Goal: Task Accomplishment & Management: Manage account settings

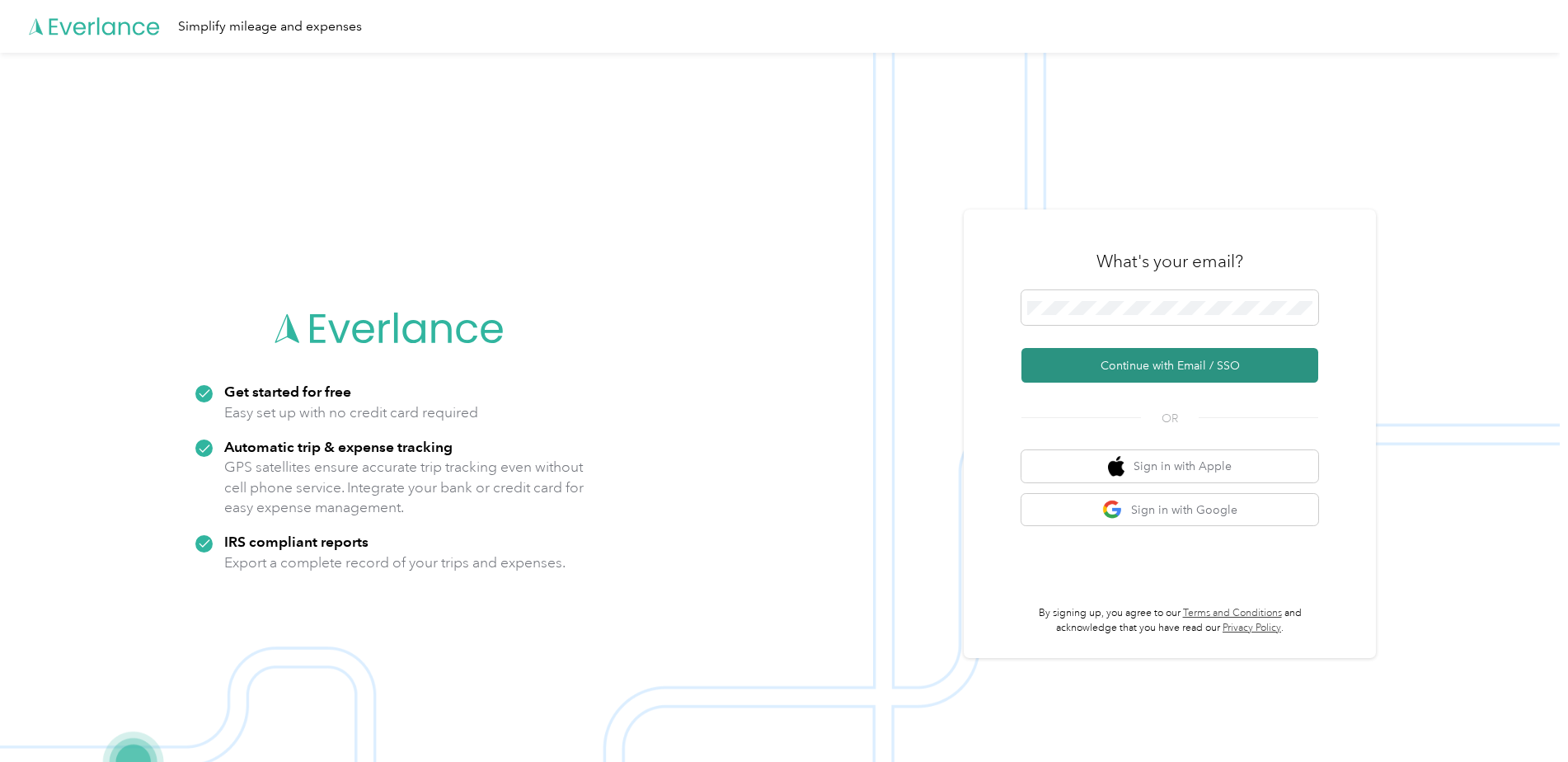
click at [1138, 367] on button "Continue with Email / SSO" at bounding box center [1169, 365] width 296 height 35
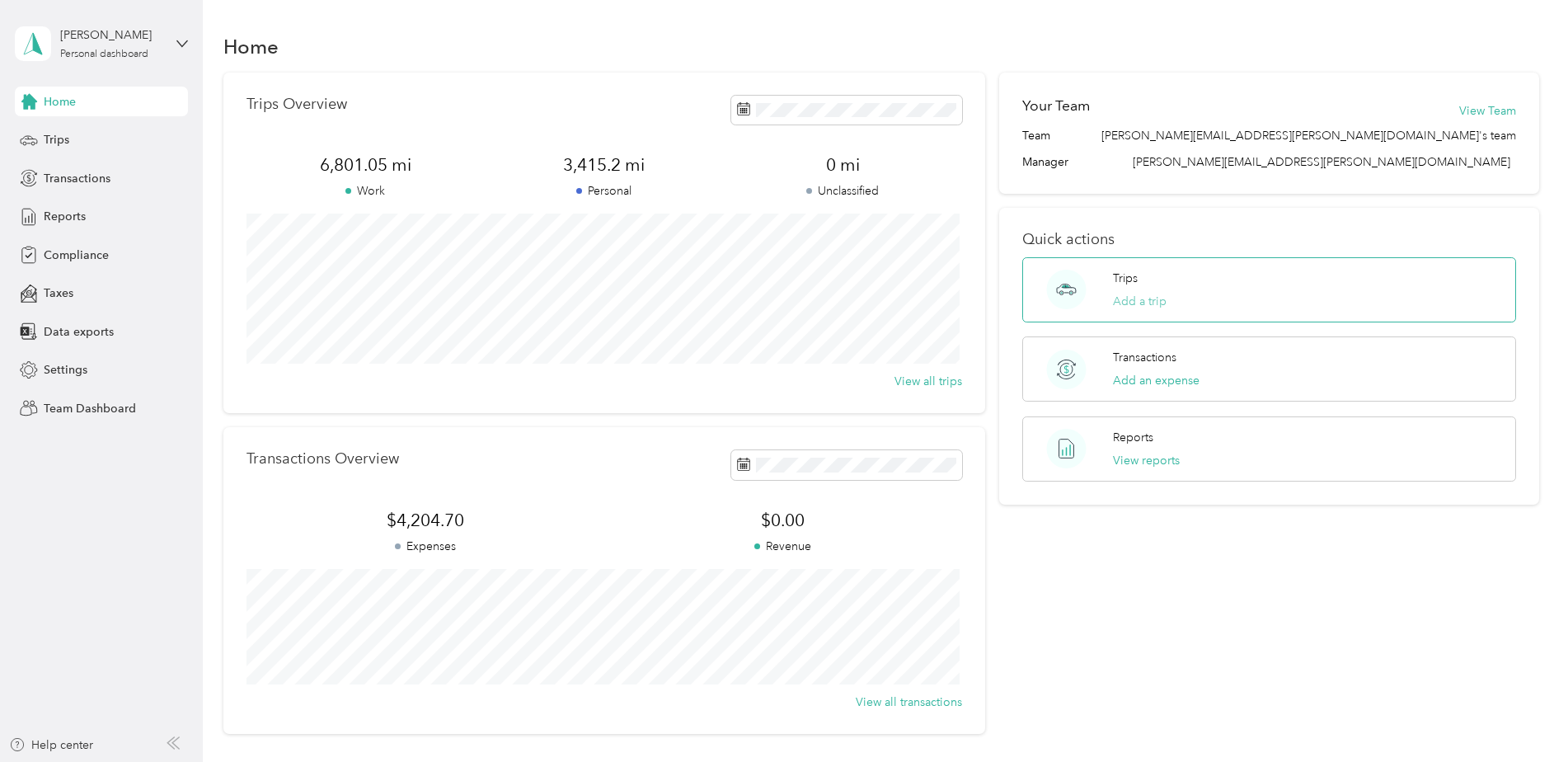
click at [1146, 303] on button "Add a trip" at bounding box center [1139, 302] width 54 height 17
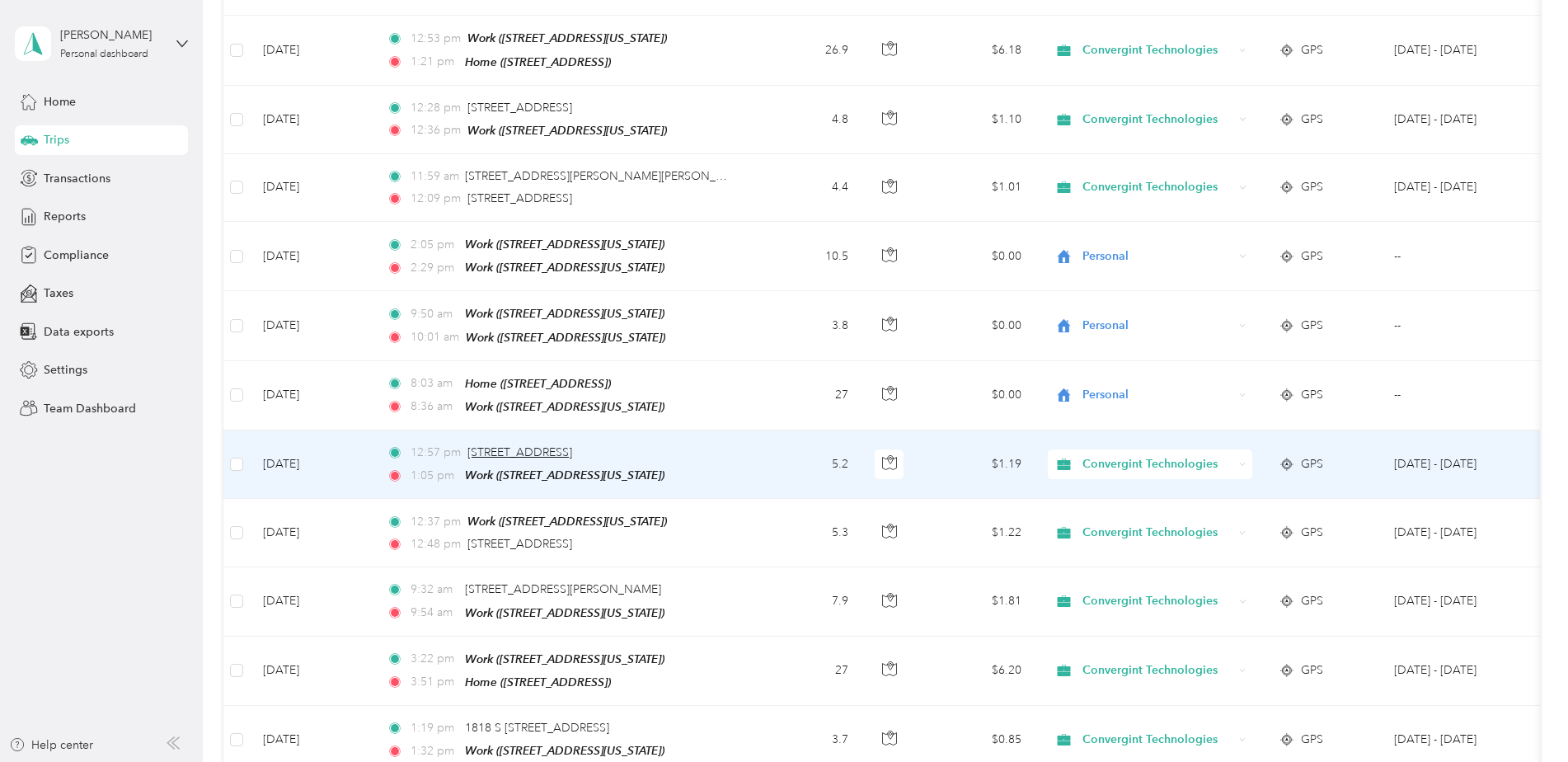
scroll to position [1509, 0]
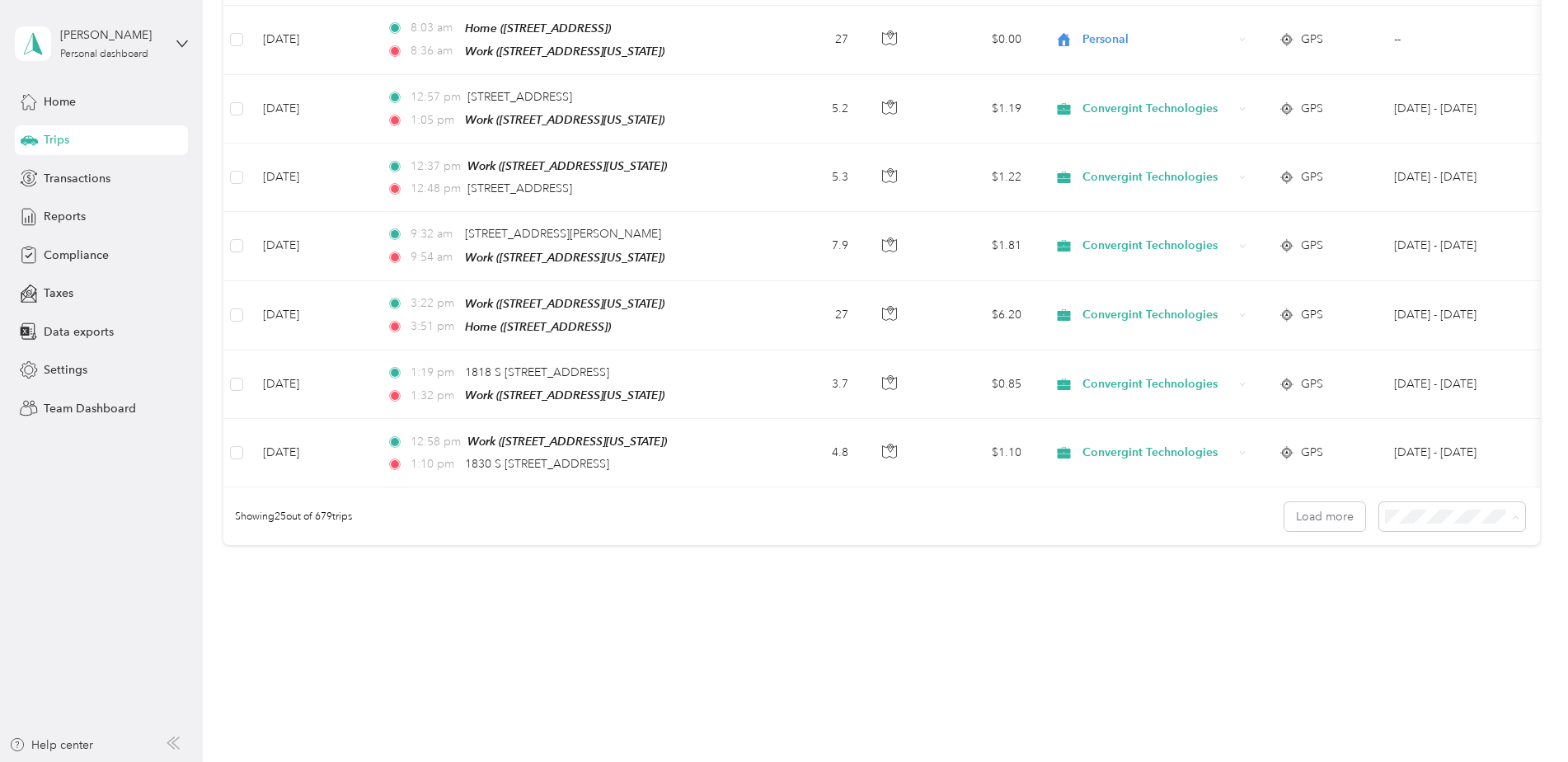
click at [1427, 587] on span "100 per load" at bounding box center [1420, 593] width 67 height 14
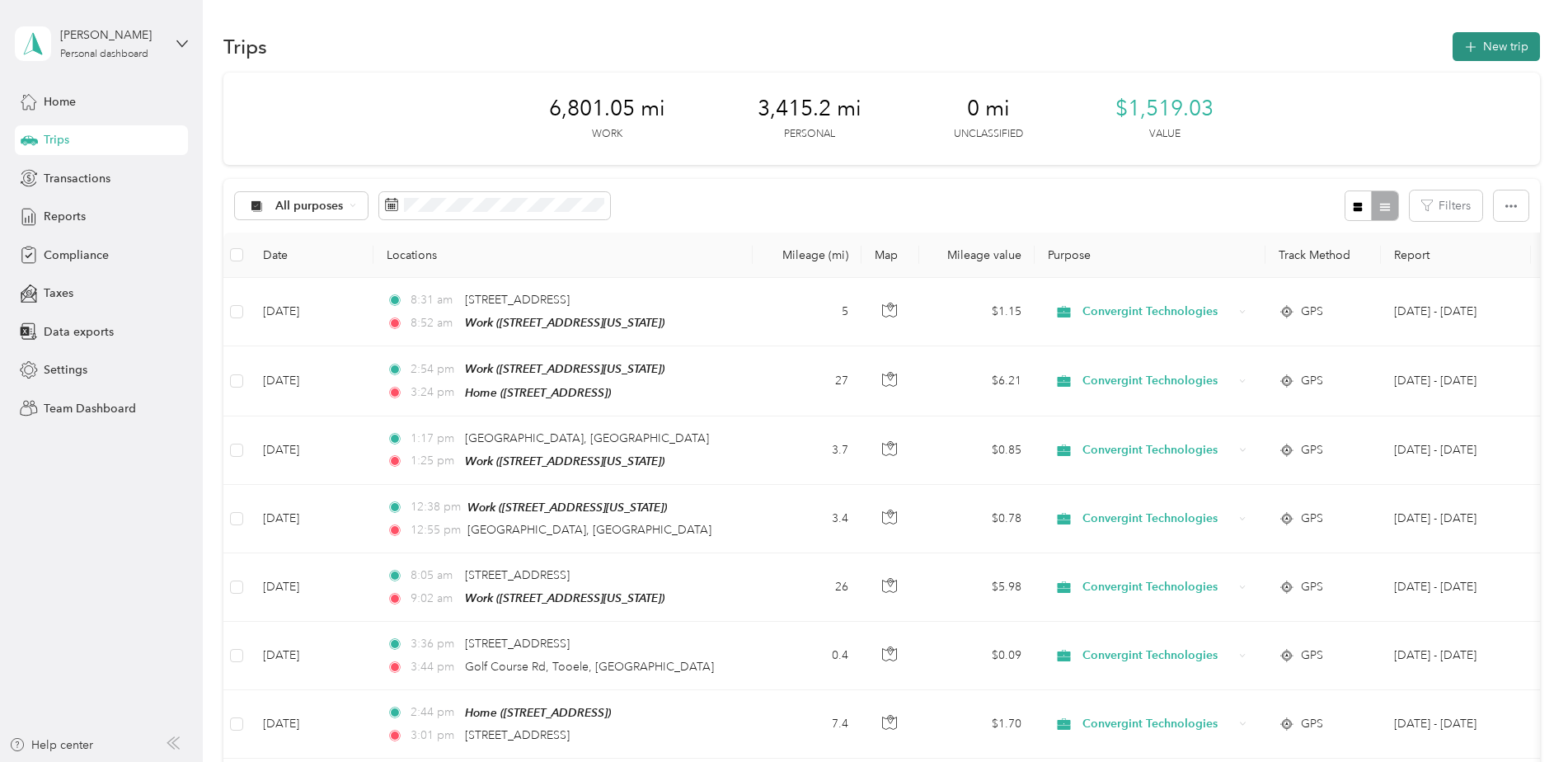
click at [1482, 49] on button "New trip" at bounding box center [1495, 46] width 87 height 29
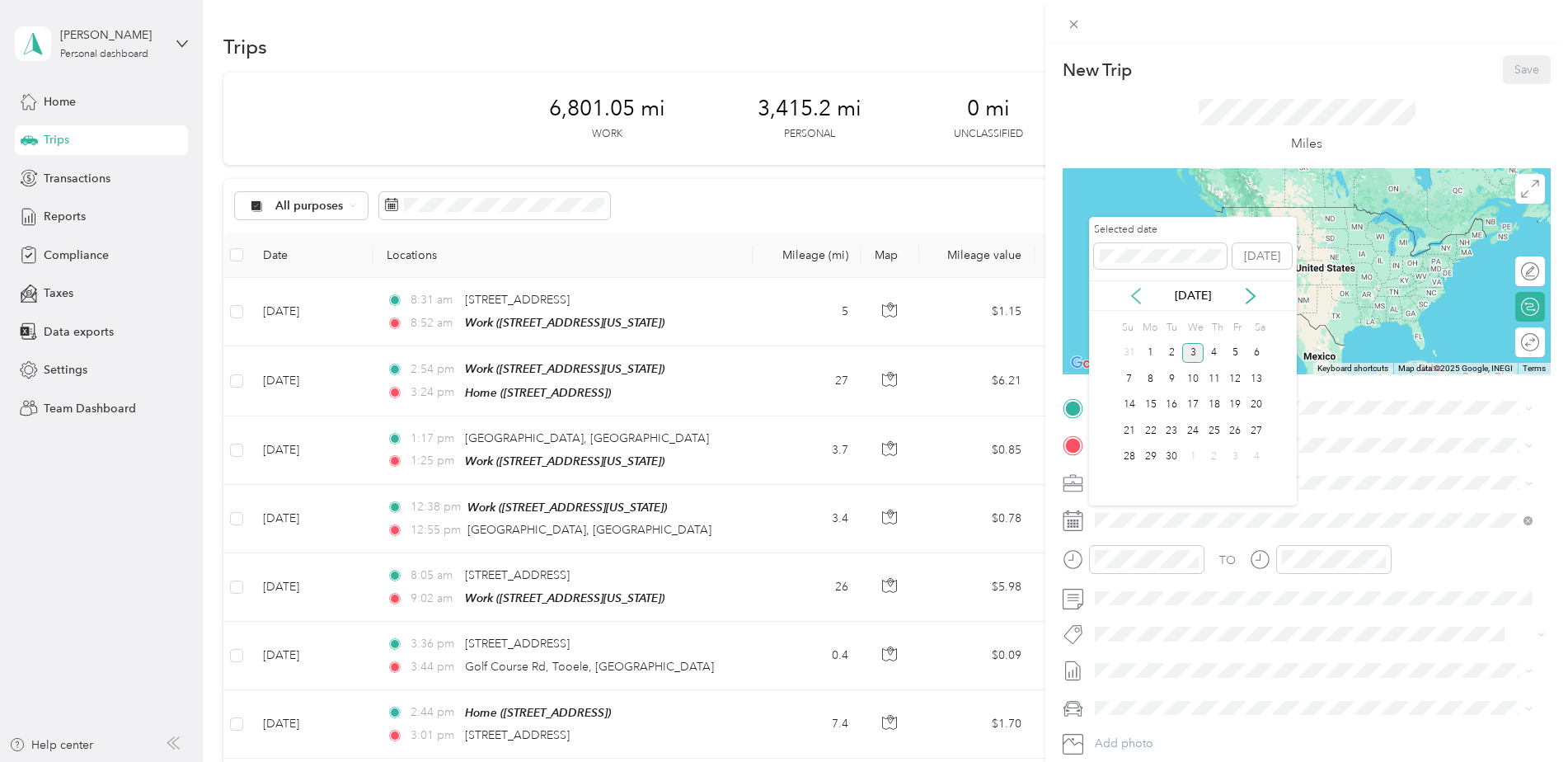
click at [1141, 302] on icon at bounding box center [1135, 295] width 16 height 16
click at [1171, 380] on div "5" at bounding box center [1171, 378] width 22 height 21
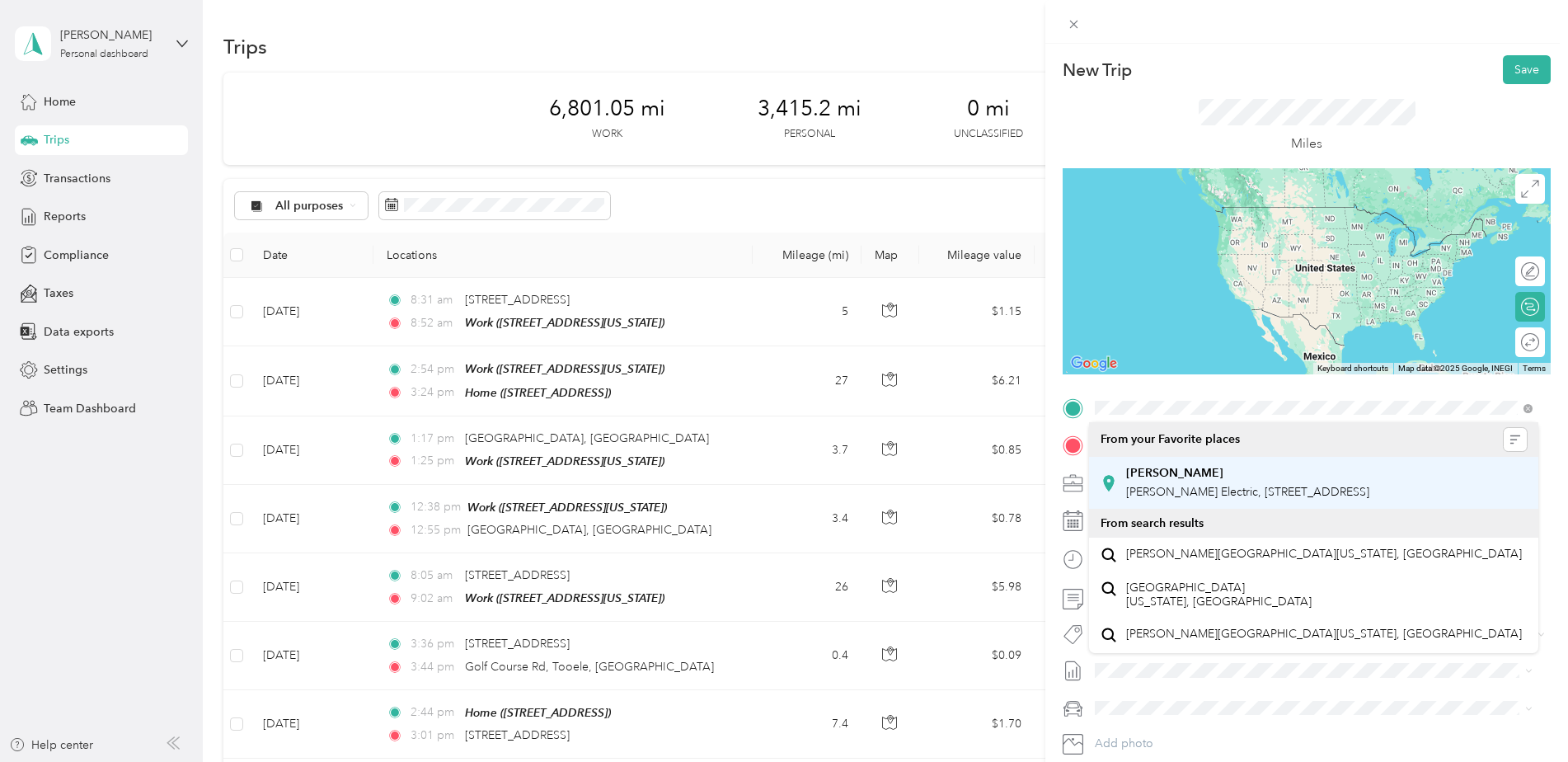
click at [1174, 485] on span "[PERSON_NAME] Electric, [STREET_ADDRESS]" at bounding box center [1247, 492] width 243 height 14
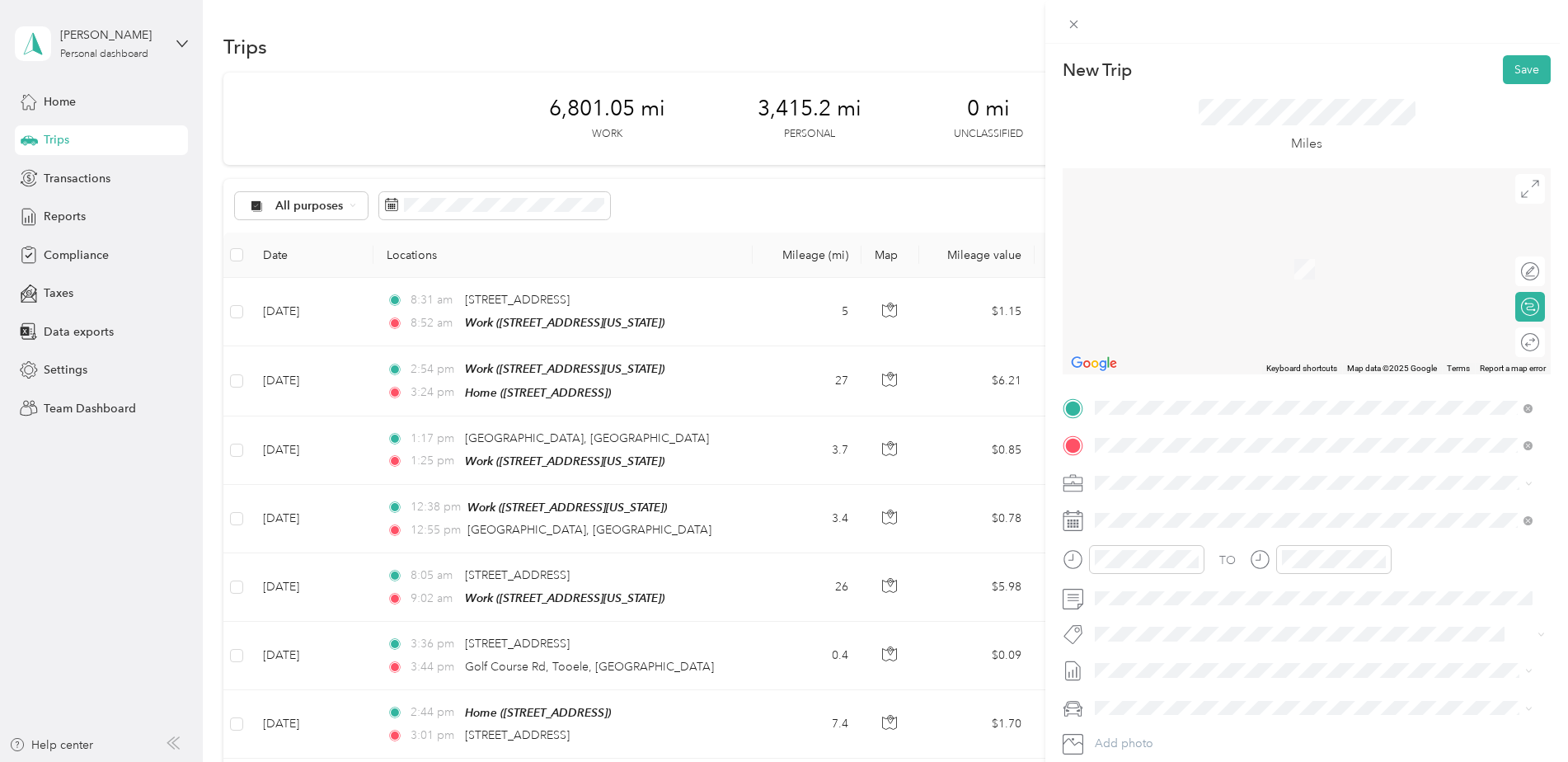
click at [1144, 508] on strong "Work" at bounding box center [1139, 510] width 29 height 15
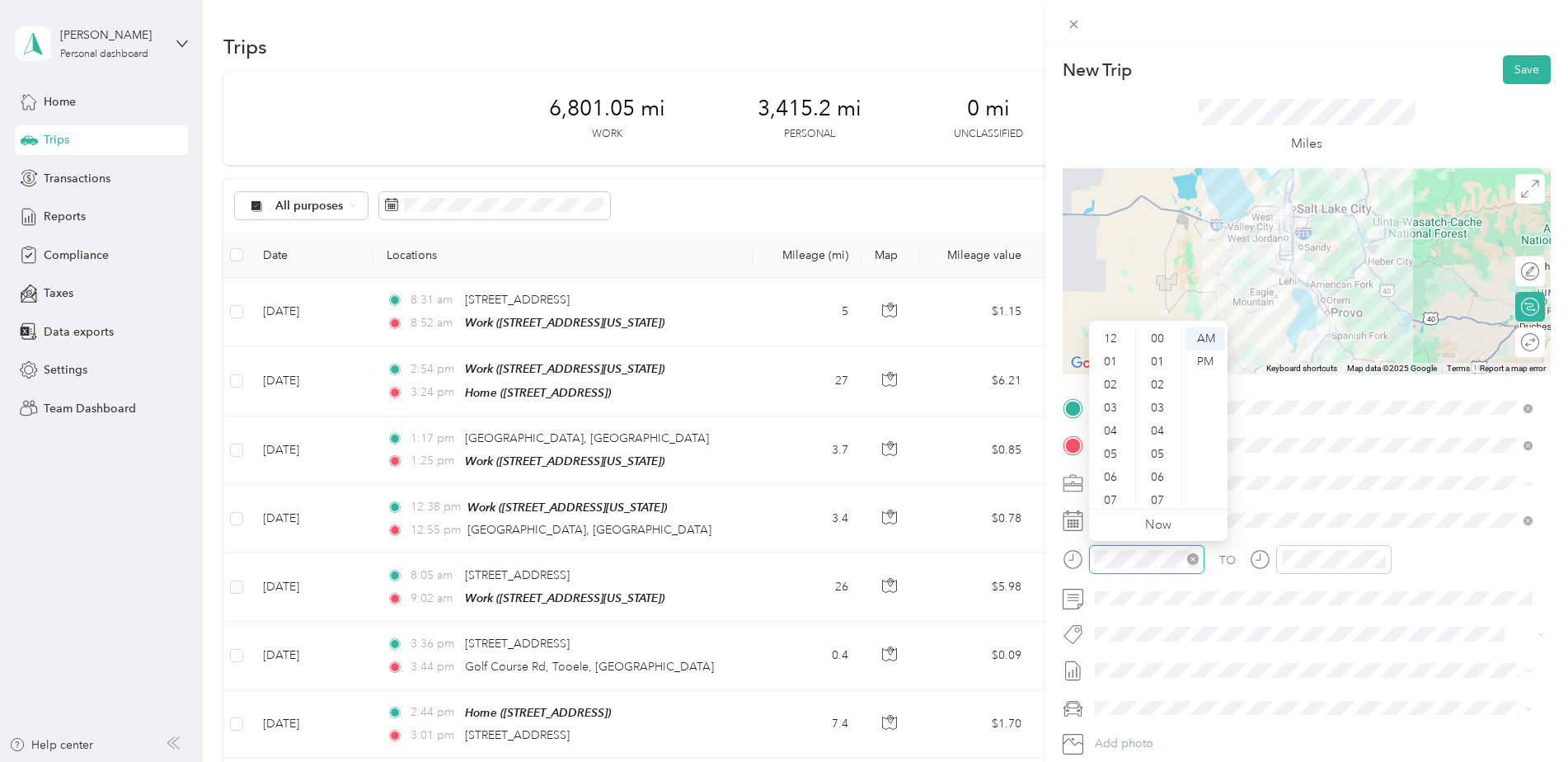
scroll to position [98, 0]
drag, startPoint x: 1125, startPoint y: 467, endPoint x: 1127, endPoint y: 484, distance: 17.1
click at [1127, 484] on ul "12 01 02 03 04 05 06 07 08 09 10 11" at bounding box center [1111, 416] width 46 height 178
click at [1110, 403] on div "03" at bounding box center [1112, 408] width 40 height 23
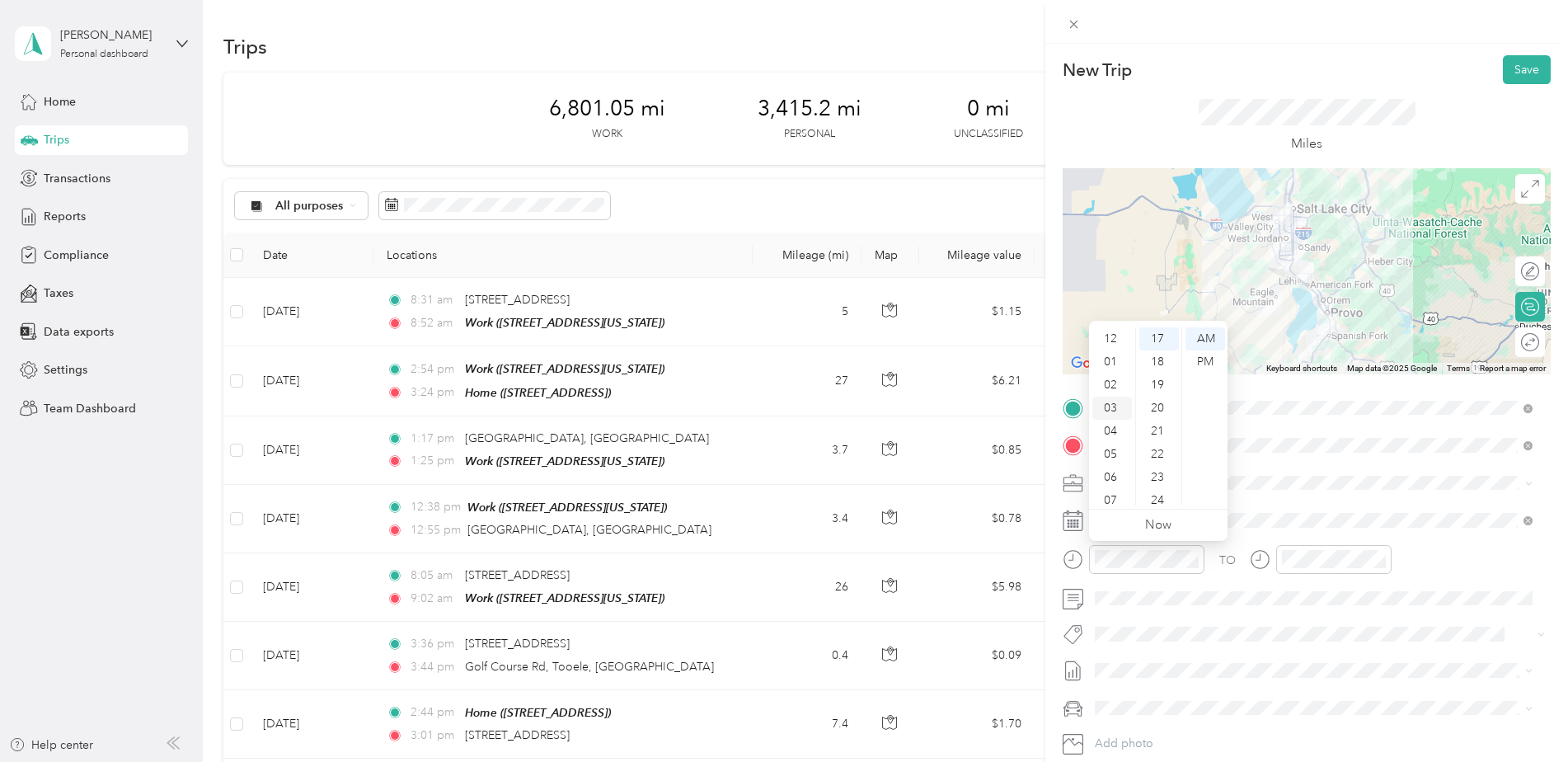
scroll to position [69, 0]
click at [1210, 360] on div "PM" at bounding box center [1205, 361] width 40 height 23
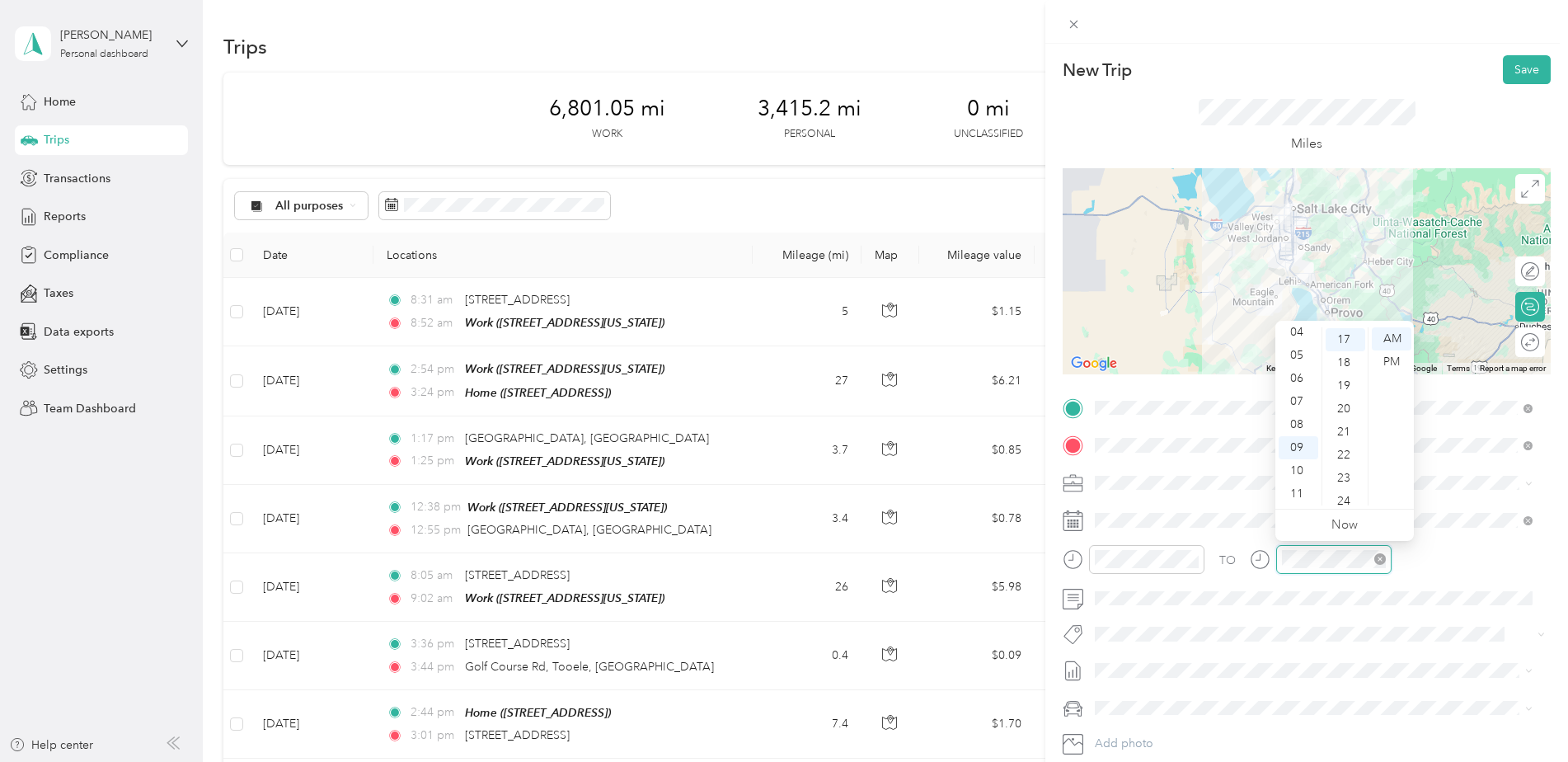
scroll to position [392, 0]
click at [1296, 331] on div "04" at bounding box center [1298, 332] width 40 height 23
click at [1389, 359] on div "PM" at bounding box center [1391, 361] width 40 height 23
click at [1527, 67] on button "Save" at bounding box center [1526, 69] width 48 height 29
